Goal: Find specific page/section: Find specific page/section

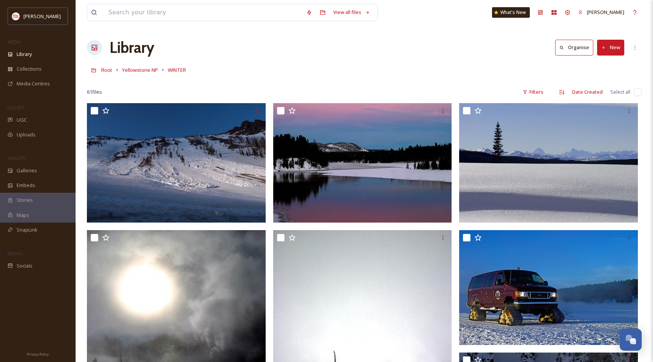
scroll to position [2450, 0]
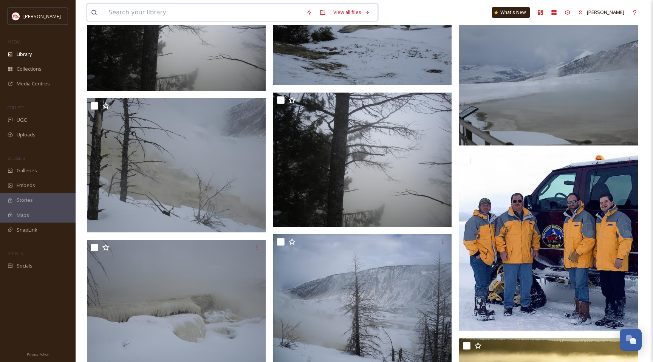
click at [162, 10] on input at bounding box center [204, 12] width 198 height 17
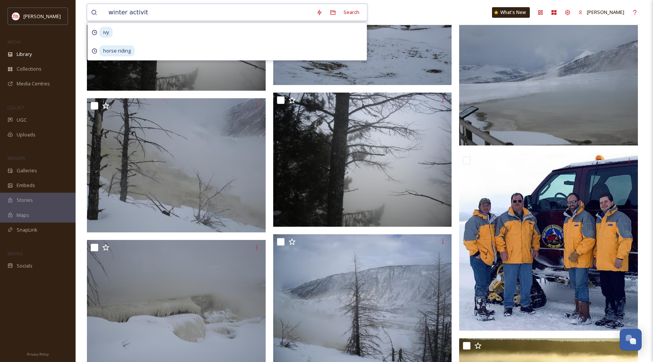
type input "winter activity"
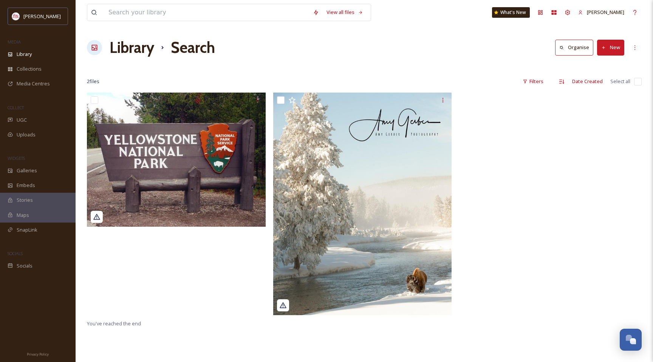
click at [139, 53] on h1 "Library" at bounding box center [132, 47] width 45 height 23
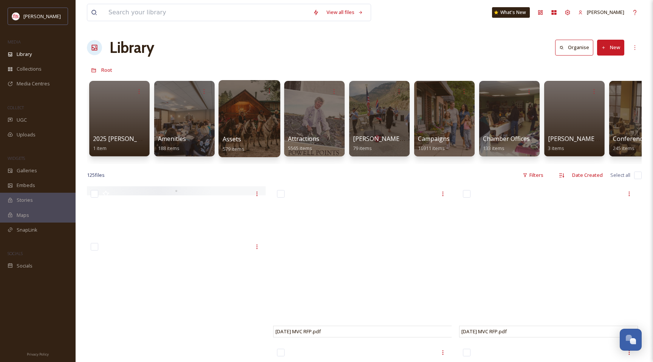
click at [258, 128] on div at bounding box center [249, 118] width 62 height 77
